Goal: Task Accomplishment & Management: Manage account settings

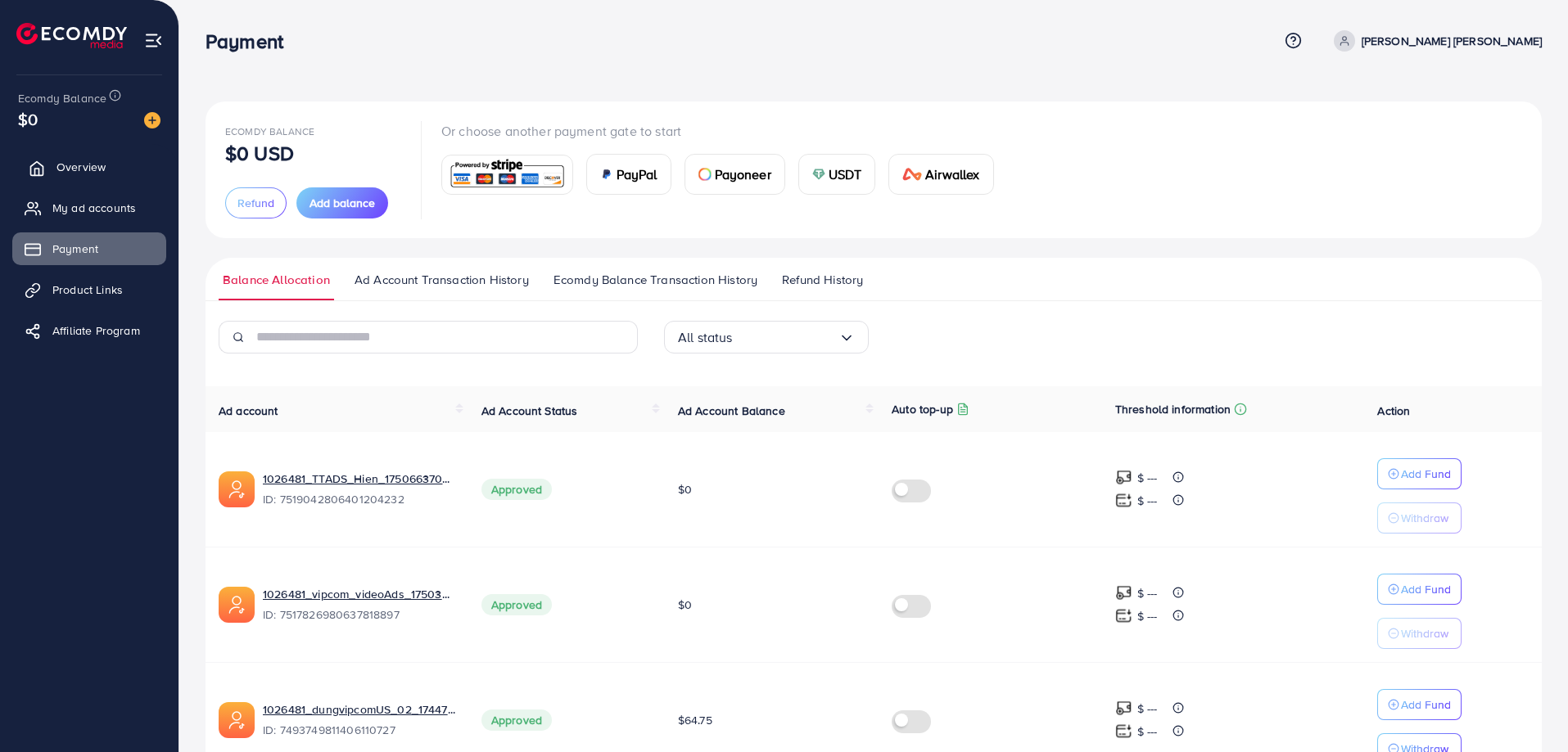
click at [93, 165] on span "Overview" at bounding box center [81, 166] width 49 height 17
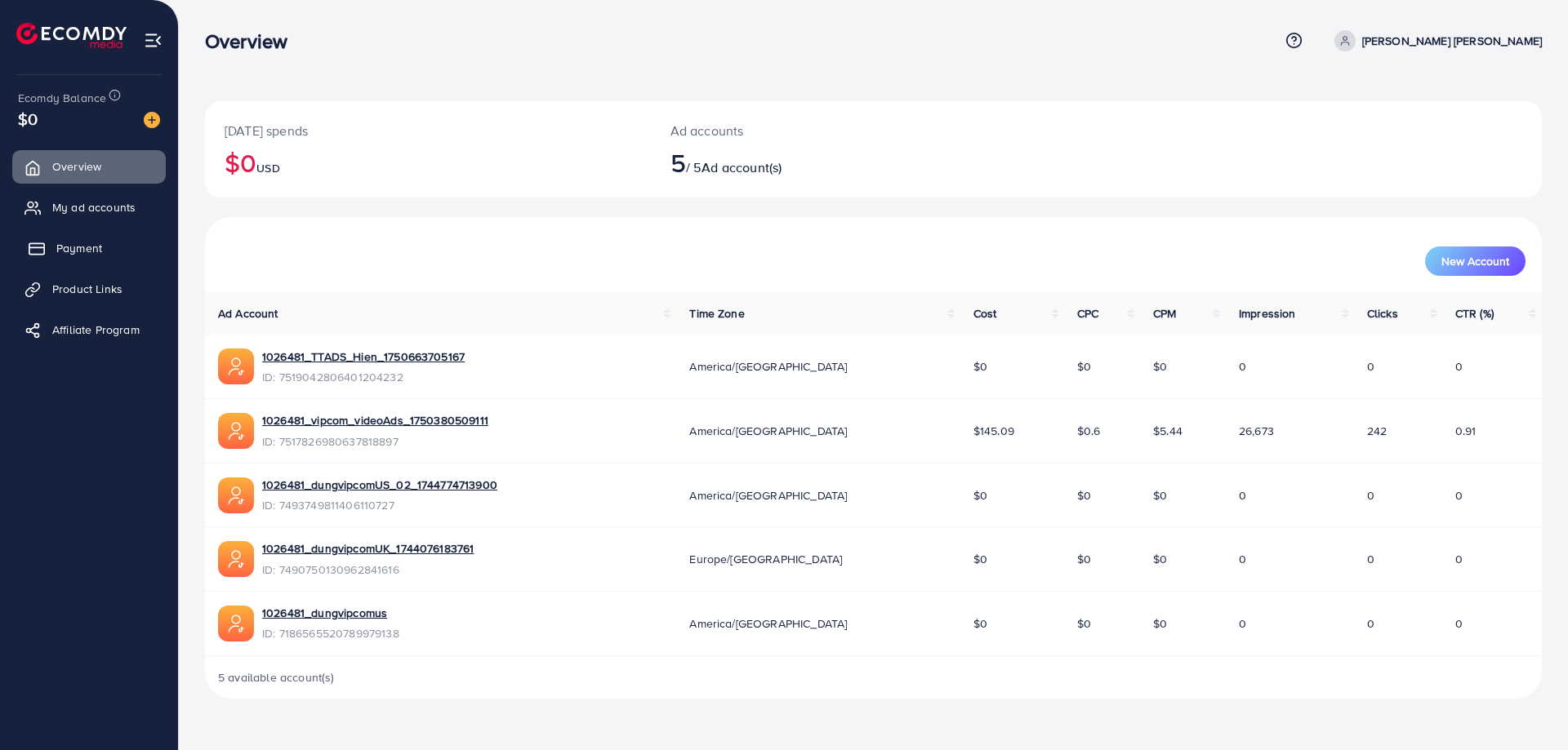
click at [89, 245] on span "Payment" at bounding box center [79, 248] width 45 height 17
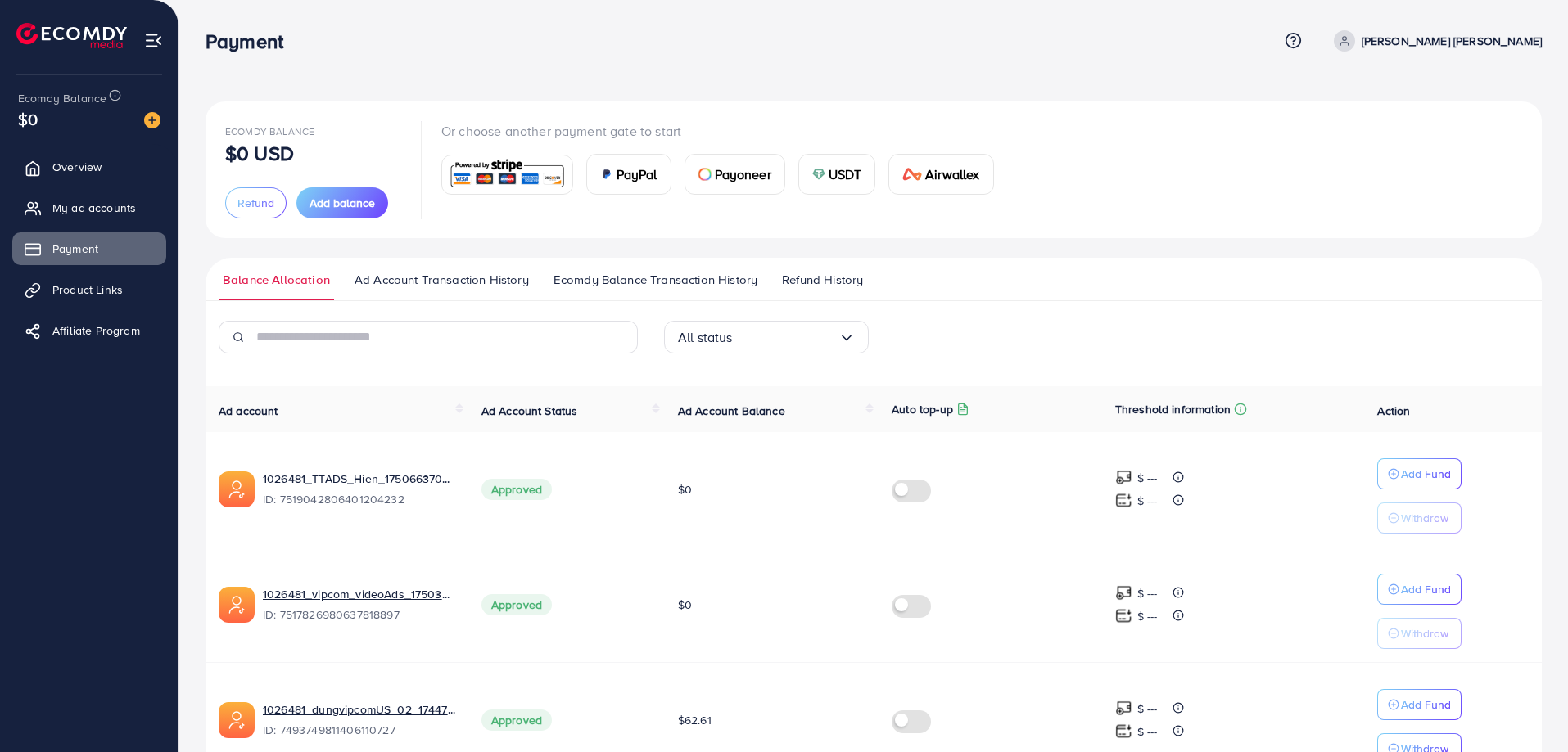
click at [861, 56] on div "Payment Help Center Contact Support Term and policy About Us [PERSON_NAME] [PER…" at bounding box center [874, 41] width 1336 height 44
click at [79, 161] on span "Overview" at bounding box center [81, 166] width 49 height 17
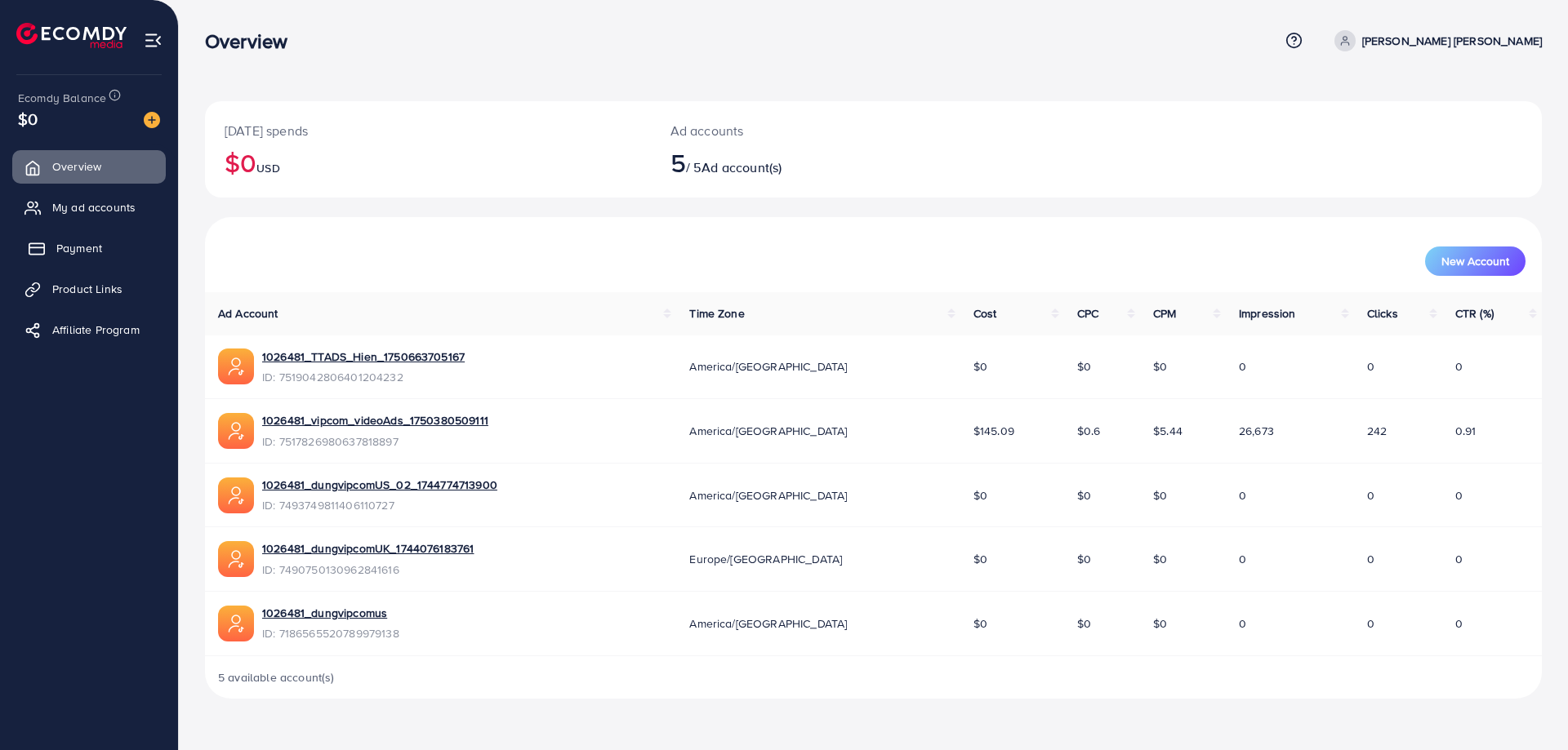
click at [79, 247] on span "Payment" at bounding box center [79, 248] width 45 height 17
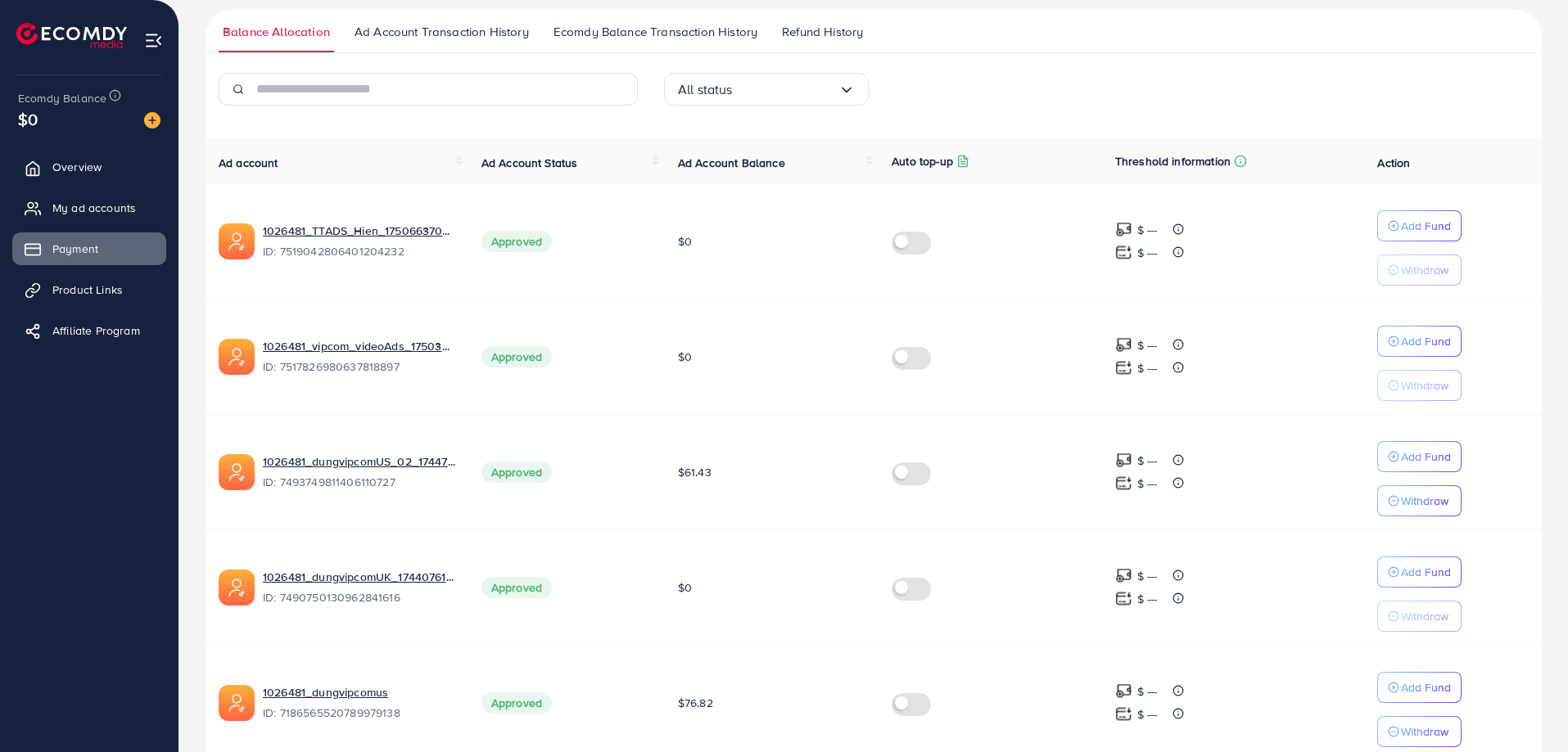
scroll to position [162, 0]
